Goal: Information Seeking & Learning: Learn about a topic

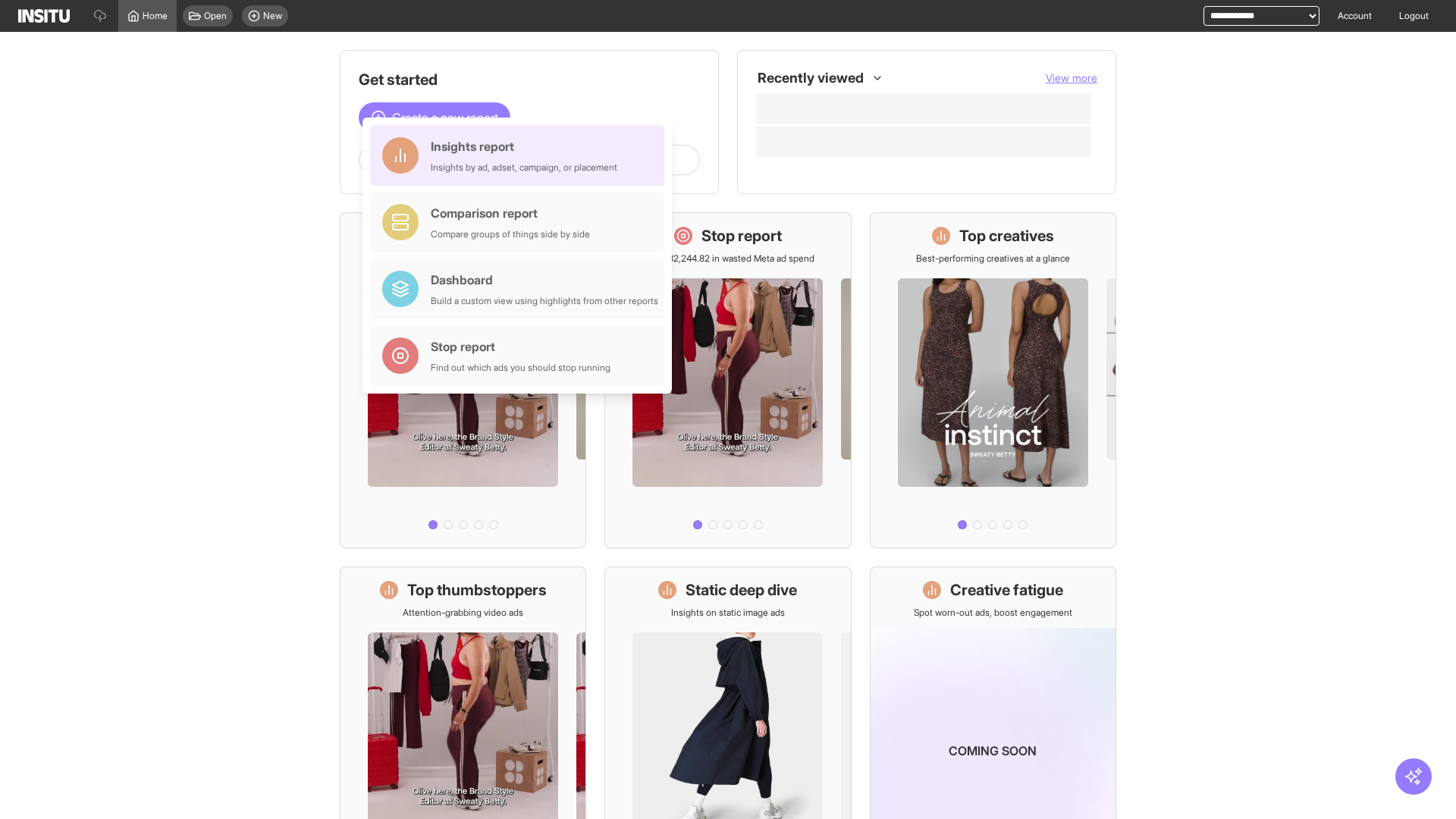
click at [521, 155] on div "Insights report Insights by ad, adset, campaign, or placement" at bounding box center [524, 155] width 186 height 36
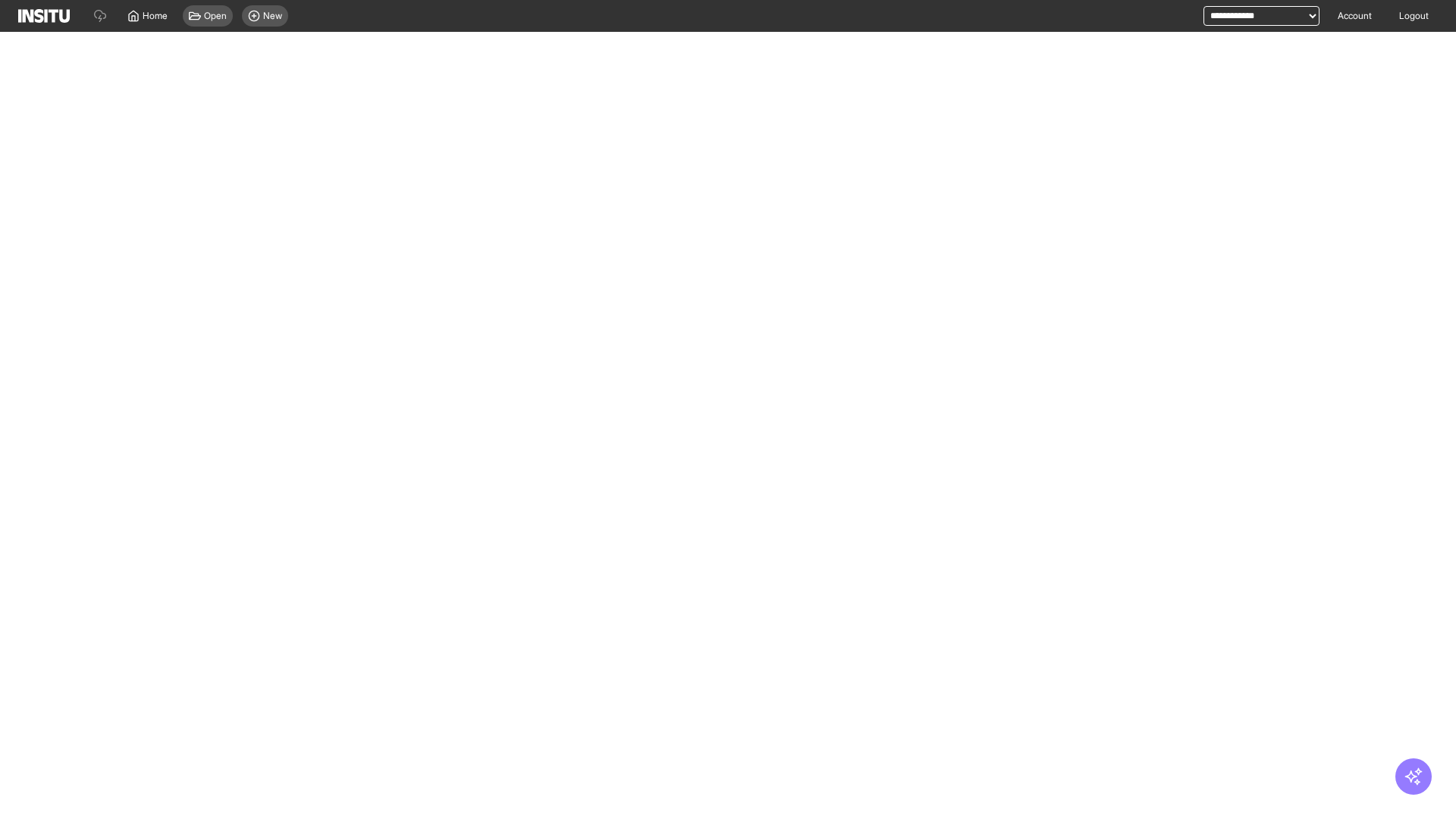
select select "**"
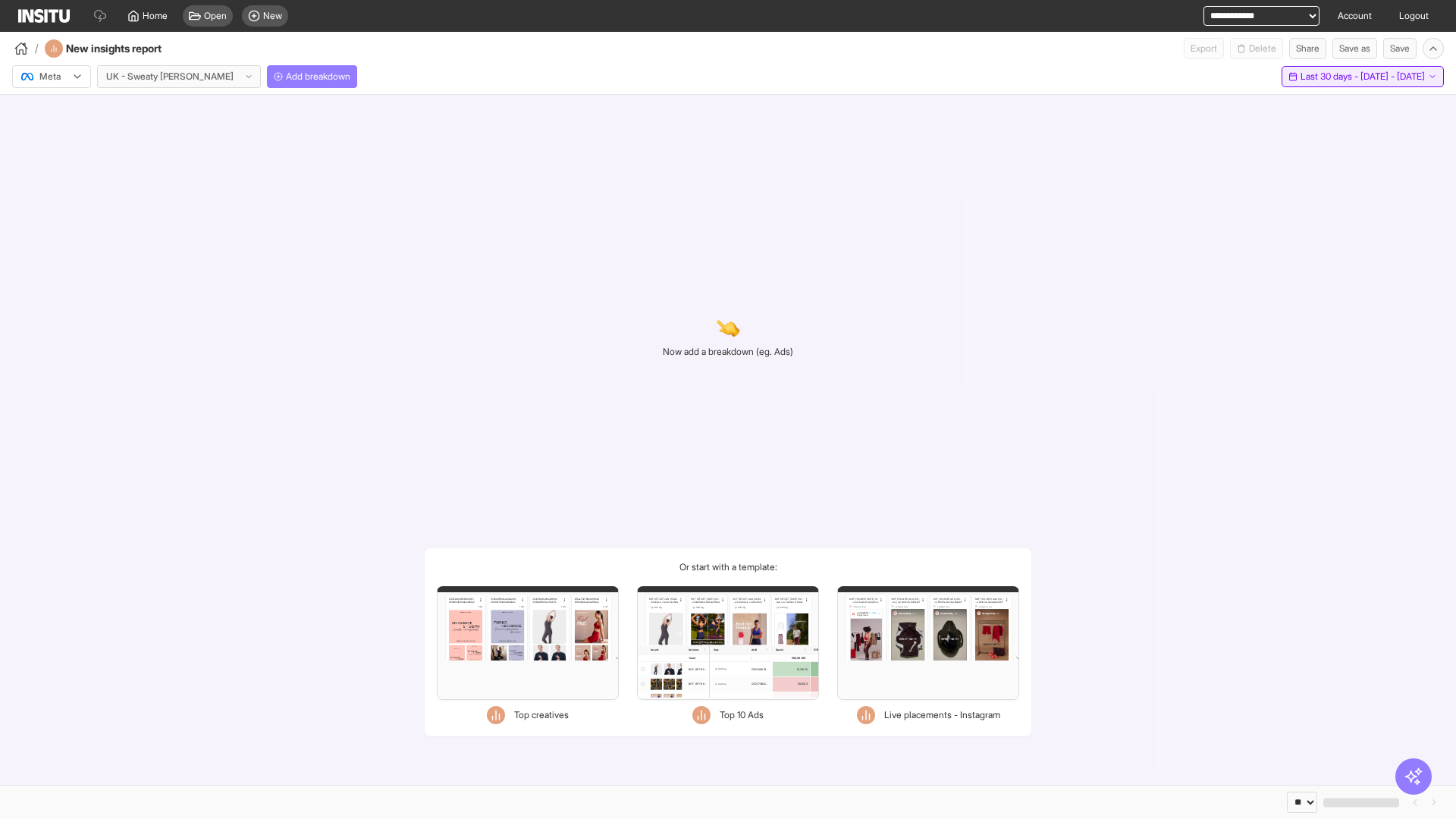
click at [1327, 77] on span "Last 30 days - [DATE] - [DATE]" at bounding box center [1363, 77] width 125 height 12
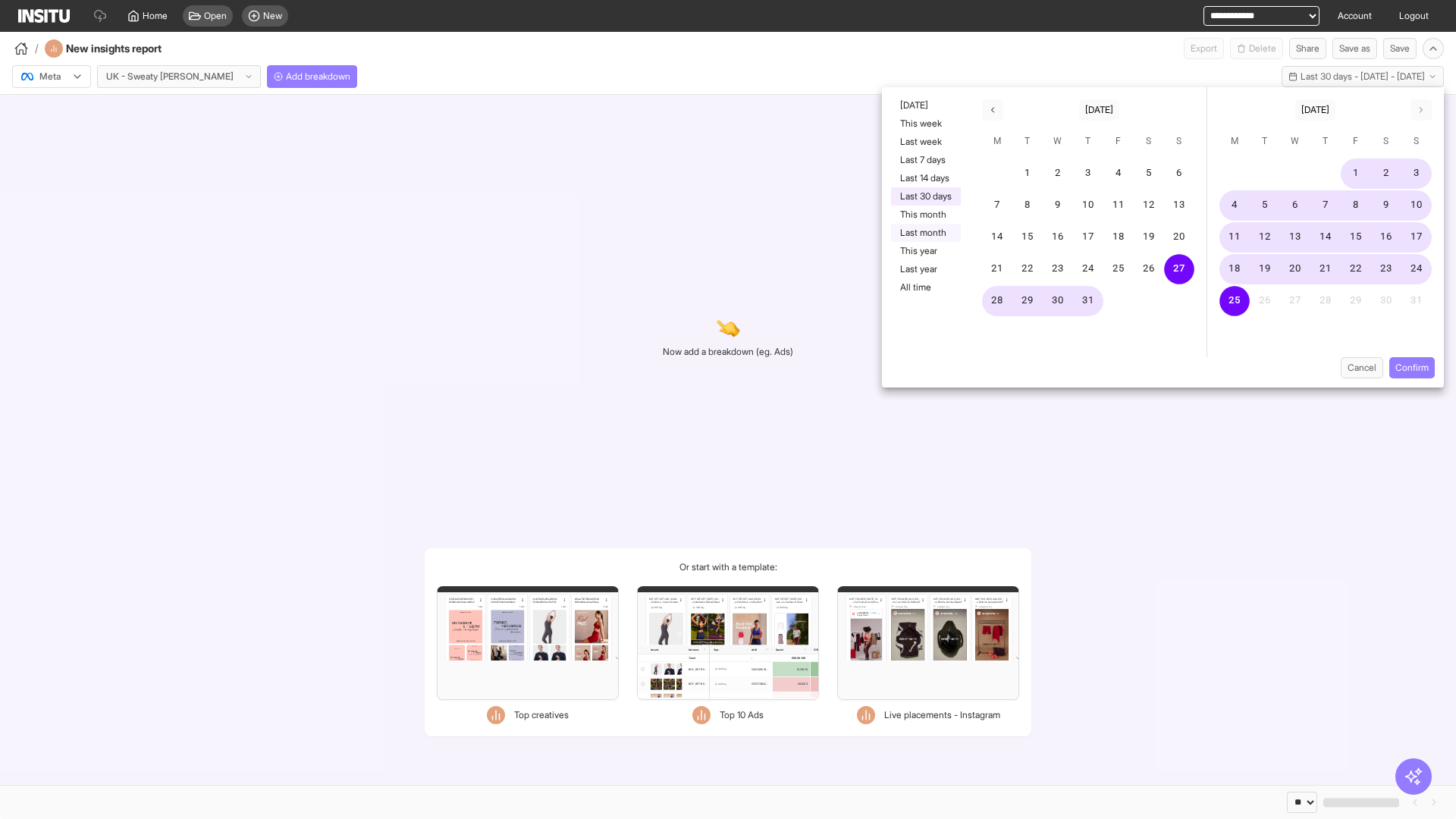
click at [925, 233] on button "Last month" at bounding box center [926, 232] width 70 height 18
